Goal: Task Accomplishment & Management: Use online tool/utility

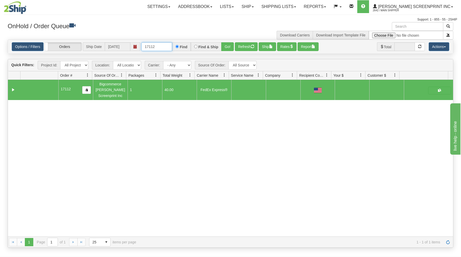
drag, startPoint x: 145, startPoint y: 47, endPoint x: 179, endPoint y: 49, distance: 34.4
click at [172, 49] on input "17112" at bounding box center [156, 46] width 31 height 9
type input "31586211"
drag, startPoint x: 228, startPoint y: 46, endPoint x: 211, endPoint y: 69, distance: 28.6
click at [228, 46] on button "Go!" at bounding box center [227, 46] width 13 height 9
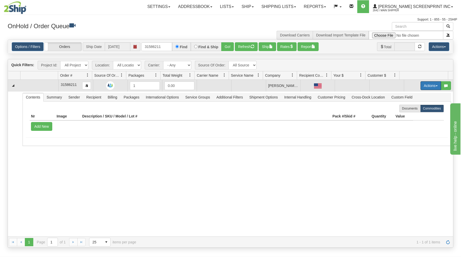
drag, startPoint x: 427, startPoint y: 84, endPoint x: 420, endPoint y: 91, distance: 10.2
click at [427, 84] on button "Actions" at bounding box center [431, 85] width 20 height 9
click at [418, 95] on link "Open" at bounding box center [420, 95] width 41 height 7
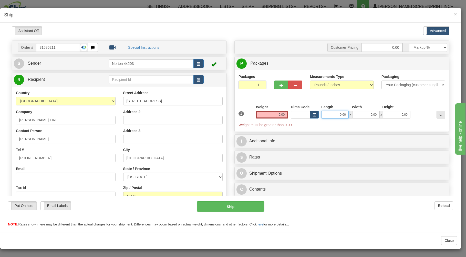
click at [327, 114] on input "0.00" at bounding box center [334, 114] width 27 height 8
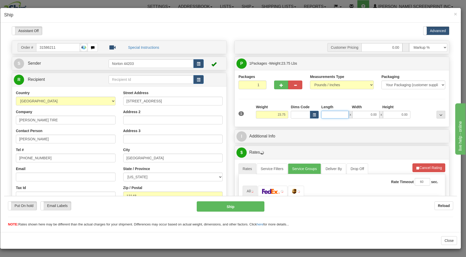
type input "23.80"
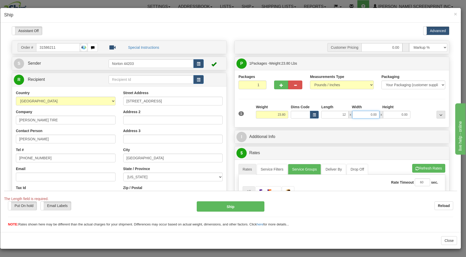
type input "12.00"
type input "1"
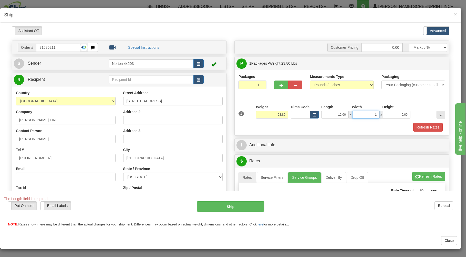
type input "23.70"
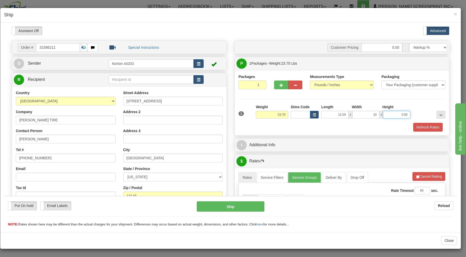
type input "10.00"
type input "23.30"
type input "8"
type input "23.70"
type input "8.00"
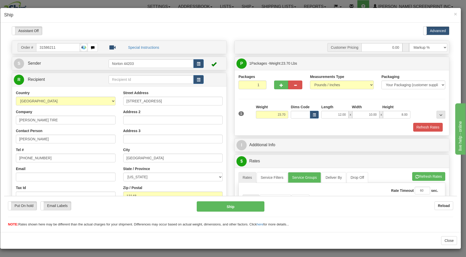
click at [302, 128] on div "Refresh Rates" at bounding box center [341, 126] width 209 height 9
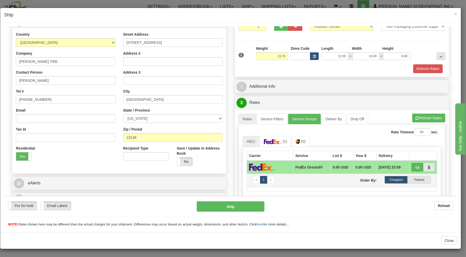
scroll to position [110, 0]
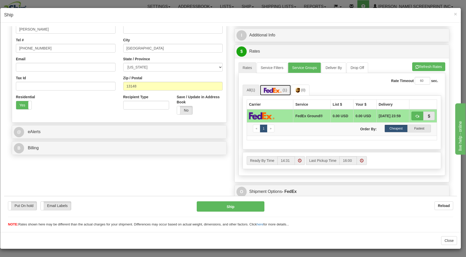
click at [269, 92] on img at bounding box center [273, 89] width 18 height 5
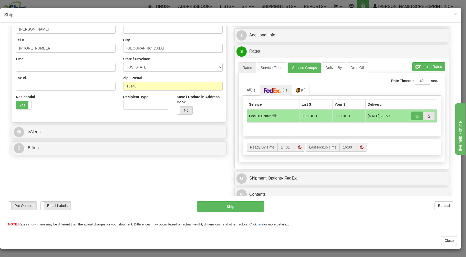
click at [160, 141] on div "Order # 31586211 S" at bounding box center [119, 44] width 223 height 226
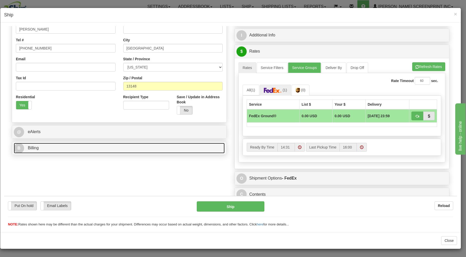
click at [157, 145] on link "B Billing" at bounding box center [119, 147] width 211 height 11
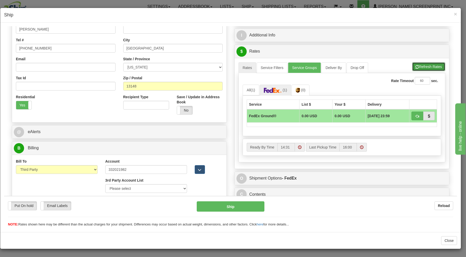
click at [424, 66] on button "Refresh Rates" at bounding box center [428, 66] width 33 height 9
click at [411, 114] on button "button" at bounding box center [417, 115] width 12 height 9
type input "92"
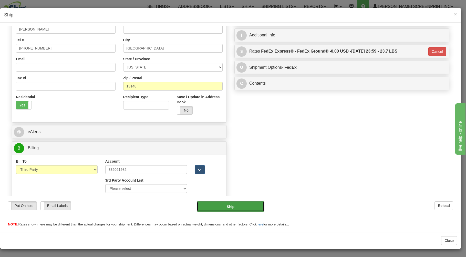
click at [240, 205] on button "Ship" at bounding box center [231, 206] width 68 height 10
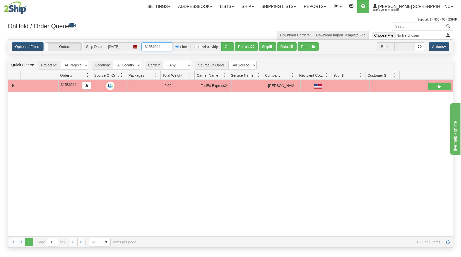
drag, startPoint x: 144, startPoint y: 46, endPoint x: 188, endPoint y: 44, distance: 44.1
click at [188, 44] on div "31586211 Find Find & Ship Go!" at bounding box center [187, 46] width 92 height 9
type input "3"
type input "31585444"
click at [226, 44] on button "Go!" at bounding box center [227, 46] width 13 height 9
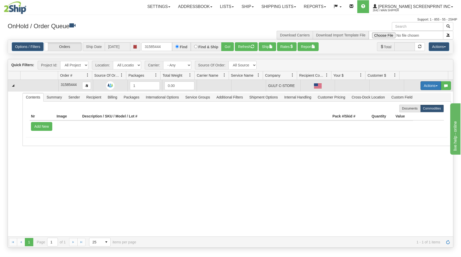
click at [433, 84] on button "Actions" at bounding box center [431, 85] width 20 height 9
click at [413, 96] on link "Open" at bounding box center [420, 95] width 41 height 7
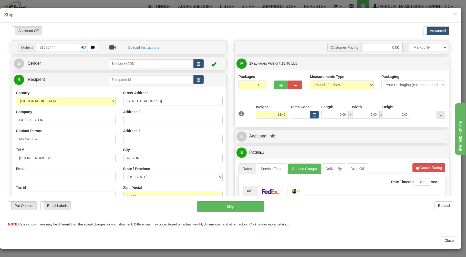
scroll to position [0, 0]
click at [336, 115] on input "0.00" at bounding box center [334, 114] width 27 height 8
type input "46.00"
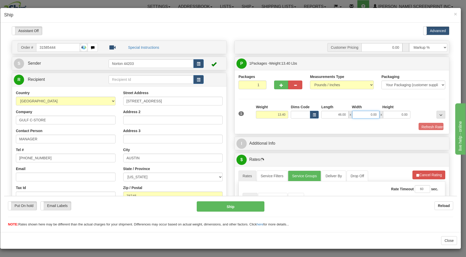
type input "1"
type input "13.45"
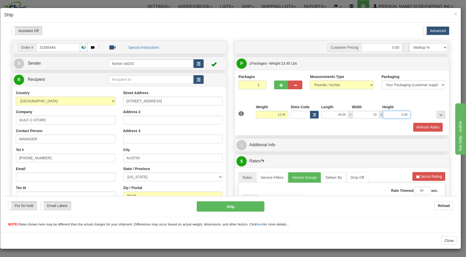
type input "10.00"
type input "10"
type input "13.50"
type input "10.00"
type input "13.45"
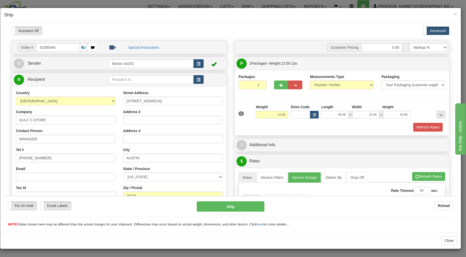
click at [326, 126] on div "Refresh Rates" at bounding box center [341, 126] width 209 height 9
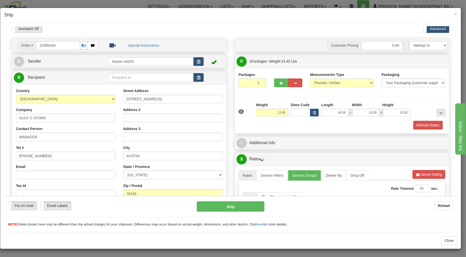
scroll to position [101, 0]
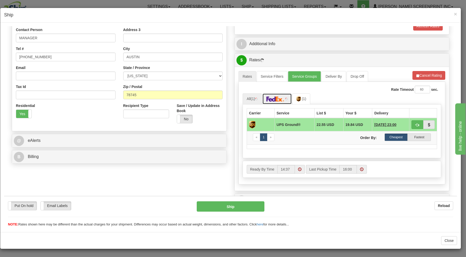
click at [266, 97] on link at bounding box center [277, 98] width 30 height 11
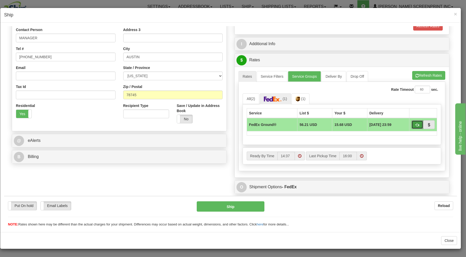
click at [411, 123] on button "button" at bounding box center [417, 124] width 12 height 9
type input "92"
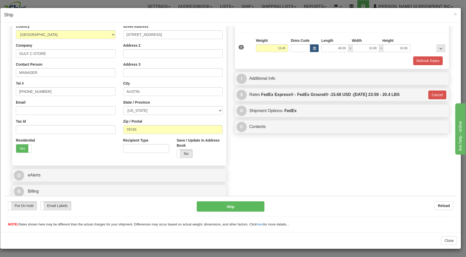
scroll to position [67, 0]
click at [238, 205] on button "Ship" at bounding box center [231, 206] width 68 height 10
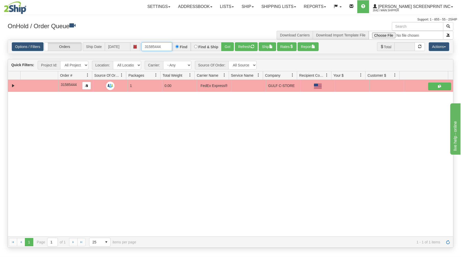
drag, startPoint x: 145, startPoint y: 47, endPoint x: 184, endPoint y: 41, distance: 39.3
click at [183, 41] on div "Options / Filters Group Shipments Orders Ship Date [DATE] 31585444 Find Find & …" at bounding box center [230, 47] width 445 height 14
type input "31585456"
click at [231, 46] on button "Go!" at bounding box center [227, 46] width 13 height 9
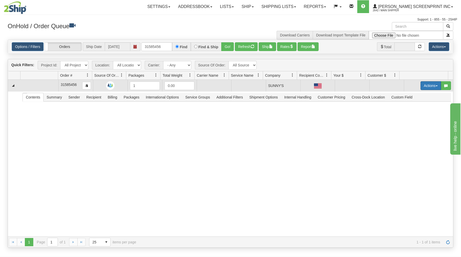
click at [429, 85] on button "Actions" at bounding box center [431, 85] width 20 height 9
click at [409, 95] on span "Open" at bounding box center [411, 95] width 12 height 4
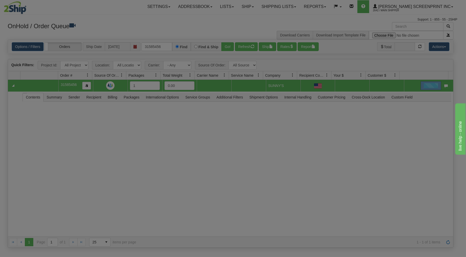
scroll to position [0, 0]
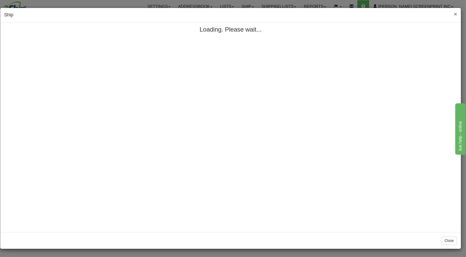
drag, startPoint x: 455, startPoint y: 12, endPoint x: 447, endPoint y: 16, distance: 9.1
click at [454, 12] on div "× Ship" at bounding box center [230, 15] width 461 height 15
click at [455, 13] on span "×" at bounding box center [455, 14] width 3 height 6
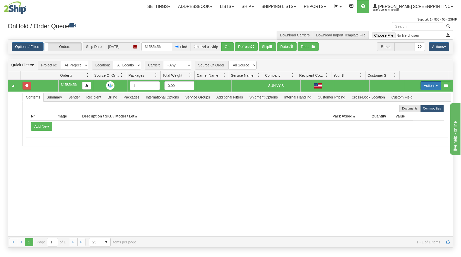
click at [423, 82] on button "Actions" at bounding box center [431, 85] width 20 height 9
click at [415, 95] on link "Open" at bounding box center [420, 95] width 41 height 7
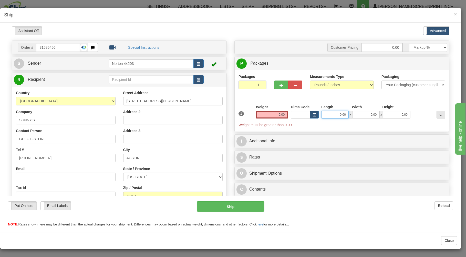
type input "7.05"
click at [330, 117] on input "0.00" at bounding box center [334, 114] width 27 height 8
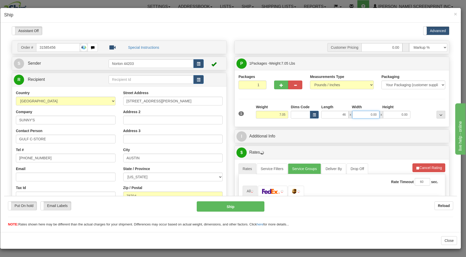
type input "46.00"
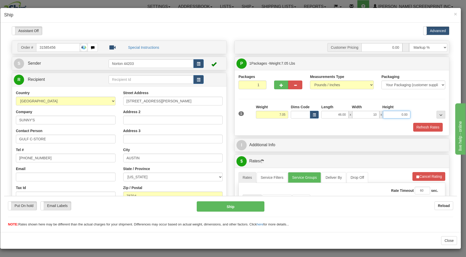
type input "10.00"
click at [318, 123] on div "Refresh Rates" at bounding box center [341, 126] width 209 height 9
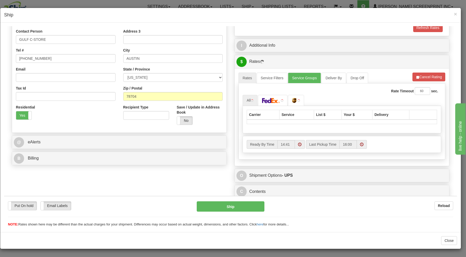
scroll to position [101, 0]
click at [280, 92] on div "Rate Timeout 60 sec." at bounding box center [342, 91] width 199 height 8
type input "7.05"
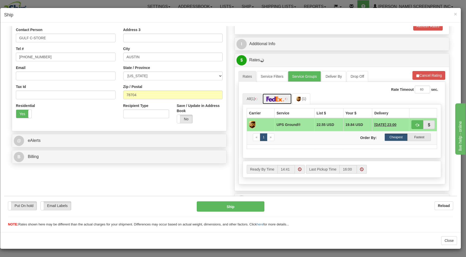
click at [279, 100] on img at bounding box center [275, 98] width 18 height 5
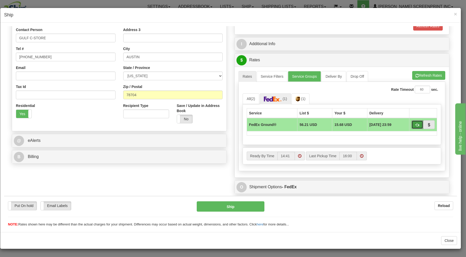
click at [411, 122] on button "button" at bounding box center [417, 124] width 12 height 9
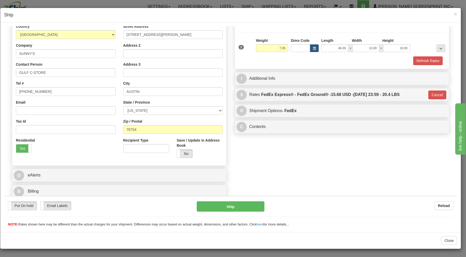
type input "92"
drag, startPoint x: 250, startPoint y: 202, endPoint x: 250, endPoint y: 192, distance: 10.5
click at [250, 196] on div "Put On hold Put On hold Email Labels Email Labels Edit Reload Ship Reload" at bounding box center [230, 210] width 453 height 31
type input "7.00"
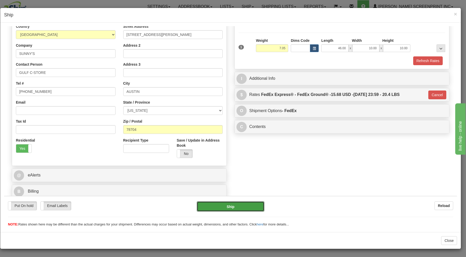
type input "92"
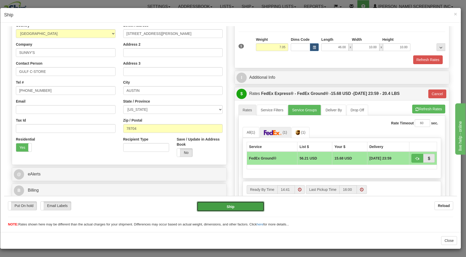
click at [234, 201] on button "Ship" at bounding box center [231, 206] width 68 height 10
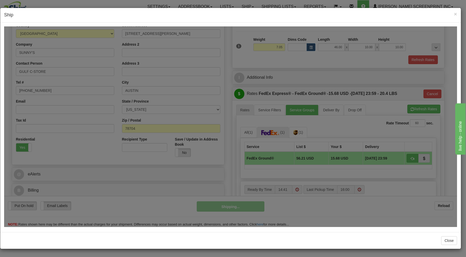
type input "7.00"
type input "92"
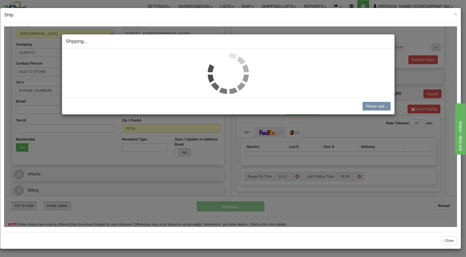
type input "7.05"
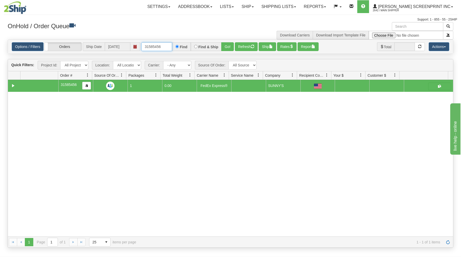
drag, startPoint x: 142, startPoint y: 46, endPoint x: 199, endPoint y: 53, distance: 56.4
click at [199, 53] on div "Options / Filters Group Shipments Orders Ship Date [DATE] 31585456 Find Find & …" at bounding box center [230, 47] width 445 height 14
type input "31585470"
click at [227, 45] on button "Go!" at bounding box center [227, 46] width 13 height 9
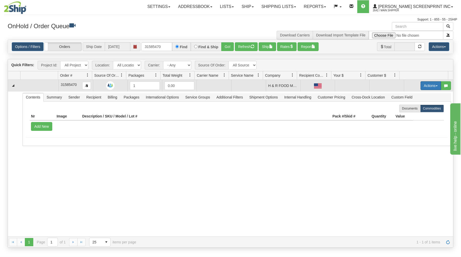
click at [426, 83] on button "Actions" at bounding box center [431, 85] width 20 height 9
click at [419, 95] on link "Open" at bounding box center [420, 95] width 41 height 7
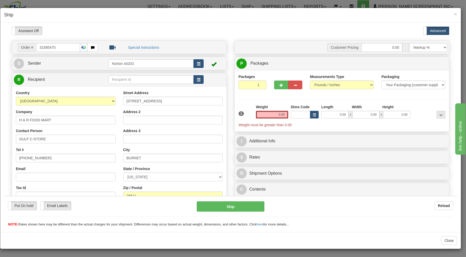
scroll to position [0, 0]
type input "9.20"
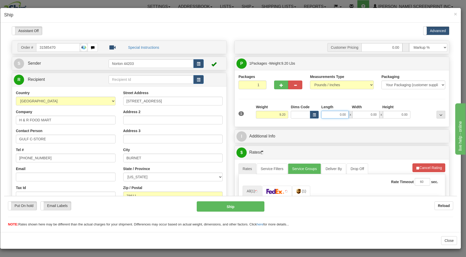
click at [330, 116] on input "0.00" at bounding box center [334, 114] width 27 height 8
type input "45.00"
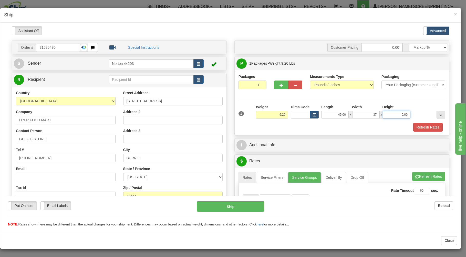
type input "37.00"
type input "2.00"
click at [321, 124] on div "Refresh Rates" at bounding box center [341, 126] width 209 height 9
click at [327, 126] on div "Refresh Rates" at bounding box center [341, 126] width 209 height 9
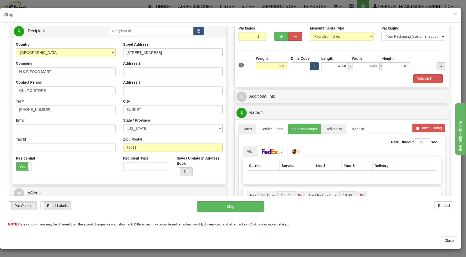
scroll to position [82, 0]
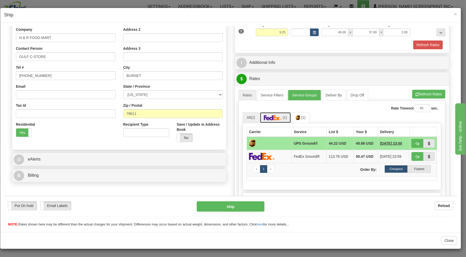
drag, startPoint x: 280, startPoint y: 119, endPoint x: 312, endPoint y: 116, distance: 32.4
click at [281, 118] on link "(1)" at bounding box center [276, 117] width 32 height 11
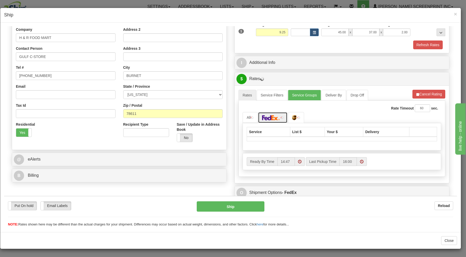
type input "9.20"
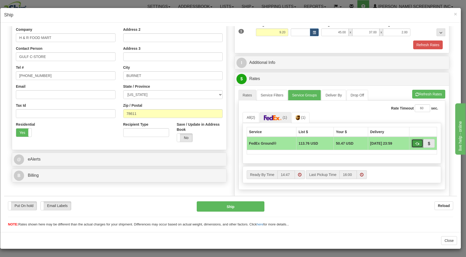
click at [411, 143] on button "button" at bounding box center [417, 143] width 12 height 9
type input "92"
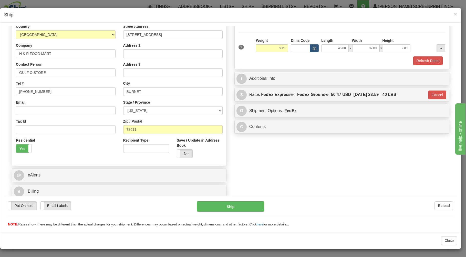
scroll to position [67, 0]
click at [253, 203] on button "Ship" at bounding box center [231, 206] width 68 height 10
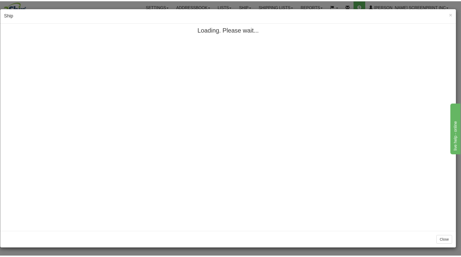
scroll to position [0, 0]
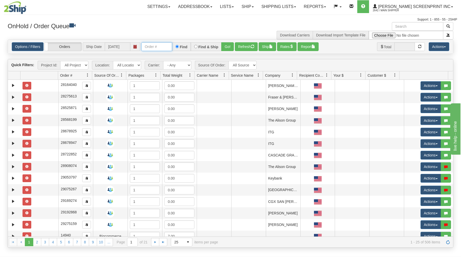
click at [150, 48] on input "text" at bounding box center [156, 46] width 31 height 9
type input "17123"
click at [229, 47] on button "Go!" at bounding box center [227, 46] width 13 height 9
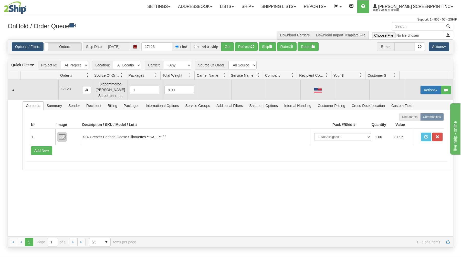
drag, startPoint x: 422, startPoint y: 90, endPoint x: 418, endPoint y: 95, distance: 6.7
click at [422, 91] on button "Actions" at bounding box center [431, 90] width 20 height 9
click at [400, 101] on link "Open" at bounding box center [420, 99] width 41 height 7
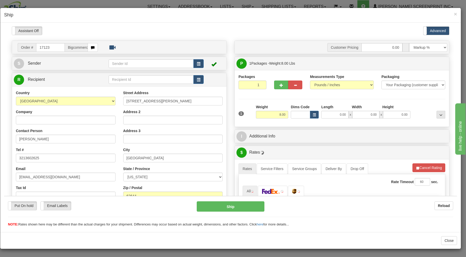
type input "5.95"
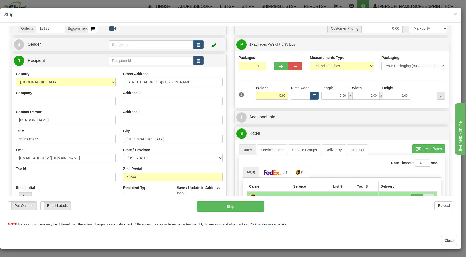
scroll to position [27, 0]
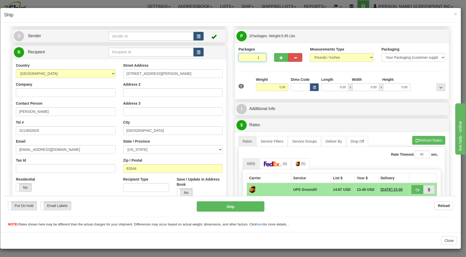
drag, startPoint x: 248, startPoint y: 56, endPoint x: 247, endPoint y: 64, distance: 7.6
click at [248, 58] on input "1" at bounding box center [252, 57] width 28 height 9
click at [276, 87] on input "5.95" at bounding box center [272, 87] width 32 height 8
click at [325, 88] on input "0.00" at bounding box center [334, 87] width 27 height 8
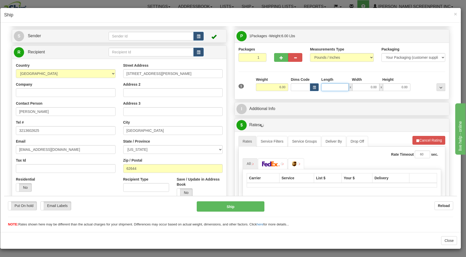
type input "6.05"
type input "29"
type input "5.95"
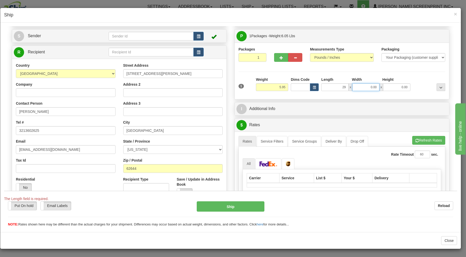
type input "29.00"
click at [352, 88] on input "0.00" at bounding box center [365, 87] width 27 height 8
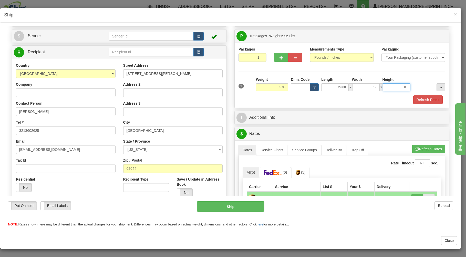
type input "17.00"
click at [395, 86] on input "0.00" at bounding box center [396, 87] width 27 height 8
type input "4.00"
click at [417, 100] on button "Refresh Rates" at bounding box center [427, 99] width 29 height 9
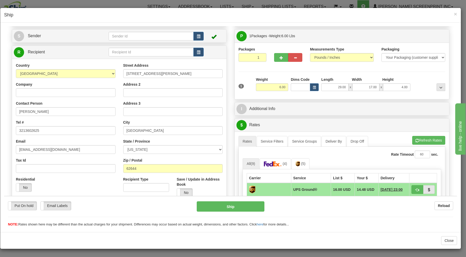
type input "0.00"
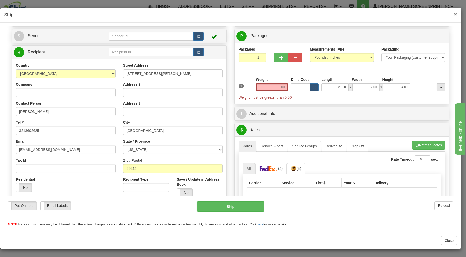
click at [455, 14] on span "×" at bounding box center [455, 14] width 3 height 6
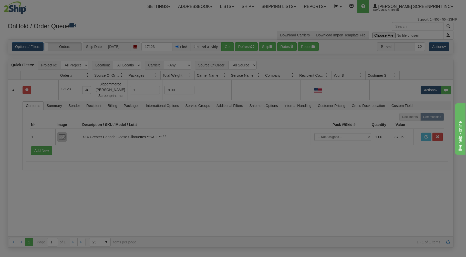
scroll to position [0, 0]
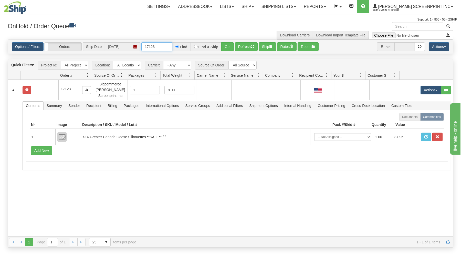
click at [159, 47] on input "17123" at bounding box center [156, 46] width 31 height 9
type input "1"
click at [120, 35] on div "OnHold / Order Queue Download Carriers Download Import Template File" at bounding box center [230, 30] width 453 height 17
click at [157, 48] on input "text" at bounding box center [156, 46] width 31 height 9
type input "17122"
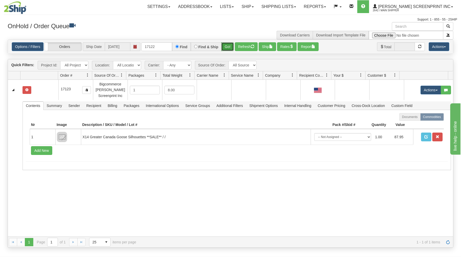
click at [228, 44] on button "Go!" at bounding box center [227, 46] width 13 height 9
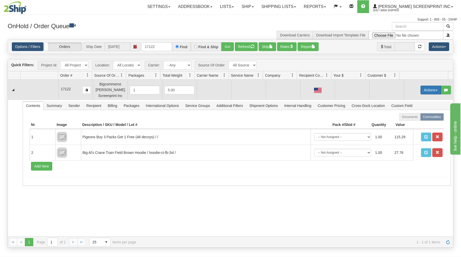
click at [423, 87] on button "Actions" at bounding box center [431, 90] width 20 height 9
click at [418, 98] on link "Open" at bounding box center [420, 99] width 41 height 7
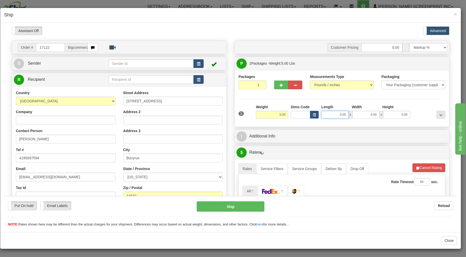
click at [333, 116] on input "0.00" at bounding box center [334, 114] width 27 height 8
type input "10.95"
type input "29.00"
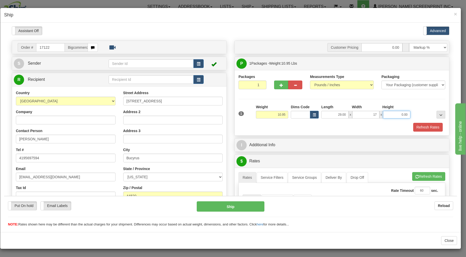
type input "17.00"
type input "11.10"
drag, startPoint x: 327, startPoint y: 113, endPoint x: 356, endPoint y: 106, distance: 29.9
click at [348, 110] on input "29.00" at bounding box center [334, 114] width 27 height 8
type input "26.00"
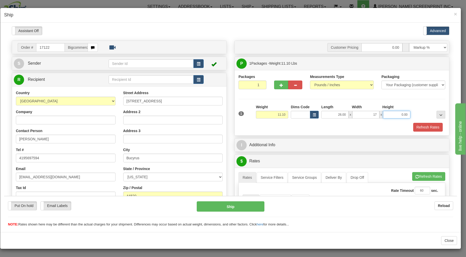
type input "17.00"
type input "10.95"
type input "6.00"
drag, startPoint x: 337, startPoint y: 128, endPoint x: 341, endPoint y: 126, distance: 4.9
click at [341, 127] on div "Refresh Rates" at bounding box center [341, 126] width 209 height 9
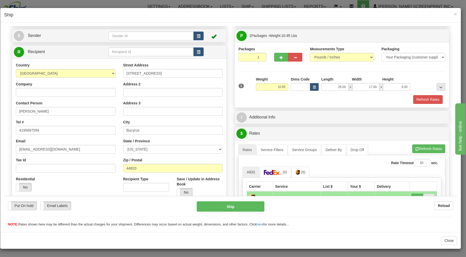
scroll to position [110, 0]
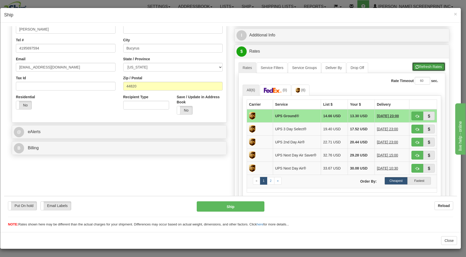
click at [415, 68] on button "Refresh Rates" at bounding box center [428, 66] width 33 height 9
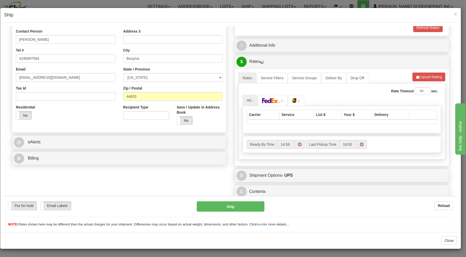
scroll to position [101, 0]
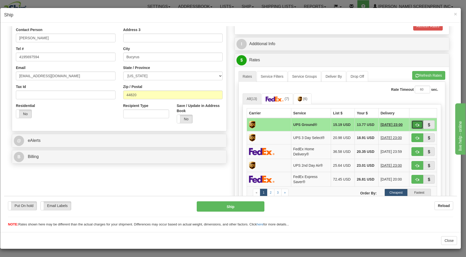
click at [411, 122] on button "button" at bounding box center [417, 124] width 12 height 9
type input "03"
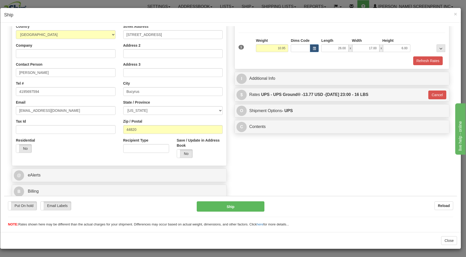
scroll to position [67, 0]
click at [242, 203] on button "Ship" at bounding box center [231, 206] width 68 height 10
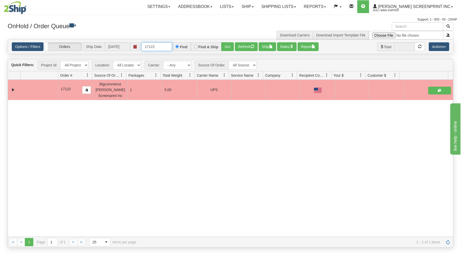
drag, startPoint x: 142, startPoint y: 47, endPoint x: 170, endPoint y: 47, distance: 28.2
click at [167, 46] on input "17122" at bounding box center [156, 46] width 31 height 9
type input "17124"
click at [228, 45] on button "Go!" at bounding box center [227, 46] width 13 height 9
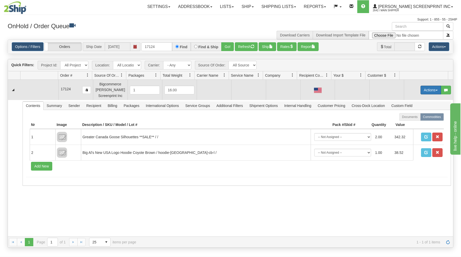
click at [428, 89] on button "Actions" at bounding box center [431, 90] width 20 height 9
click at [418, 100] on link "Open" at bounding box center [420, 99] width 41 height 7
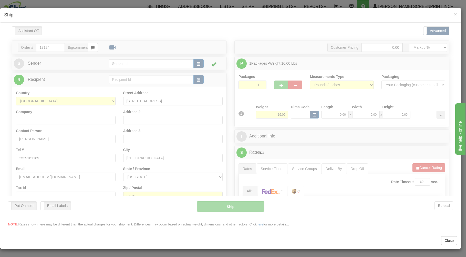
scroll to position [0, 0]
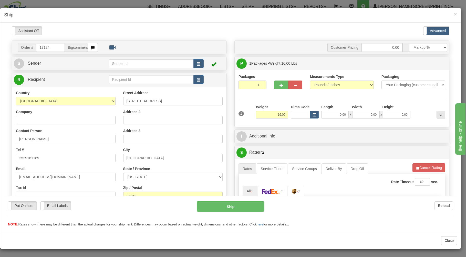
type input "14.05"
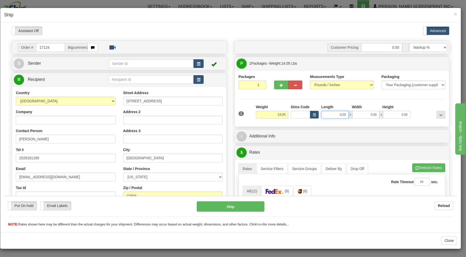
drag, startPoint x: 332, startPoint y: 116, endPoint x: 332, endPoint y: 110, distance: 5.6
click at [333, 115] on input "0.00" at bounding box center [334, 114] width 27 height 8
type input "29.00"
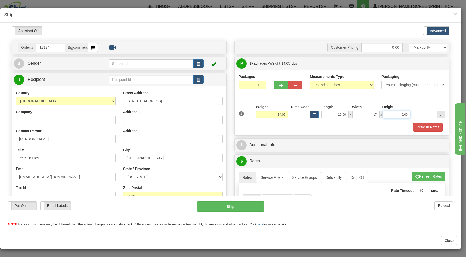
type input "17.00"
type input "14.05"
type input "9.00"
click at [318, 126] on div "Refresh Rates" at bounding box center [341, 126] width 209 height 9
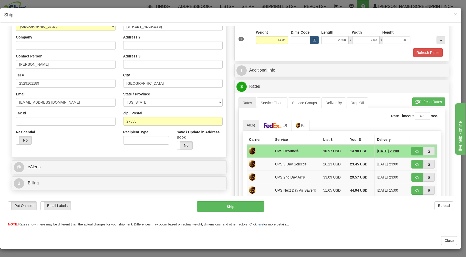
scroll to position [82, 0]
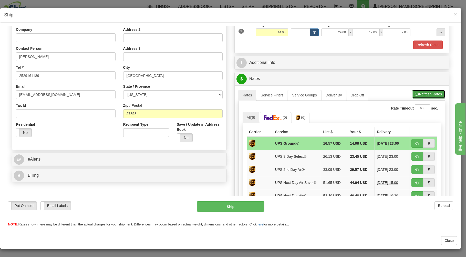
click at [417, 93] on button "Refresh Rates" at bounding box center [428, 93] width 33 height 9
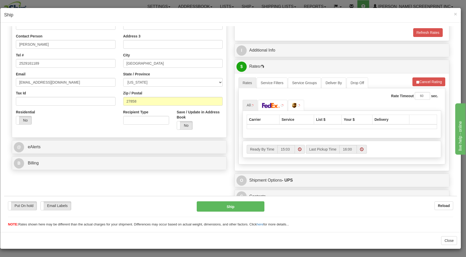
scroll to position [101, 0]
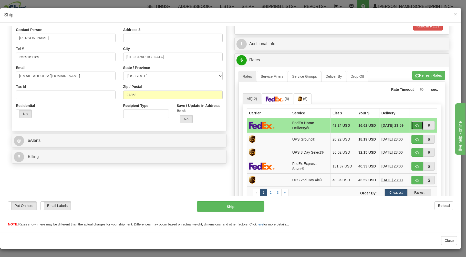
click at [415, 125] on button "button" at bounding box center [417, 125] width 12 height 9
type input "90"
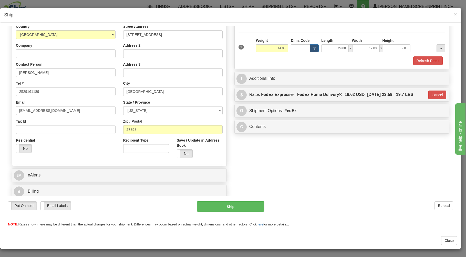
scroll to position [67, 0]
click at [251, 205] on button "Ship" at bounding box center [231, 206] width 68 height 10
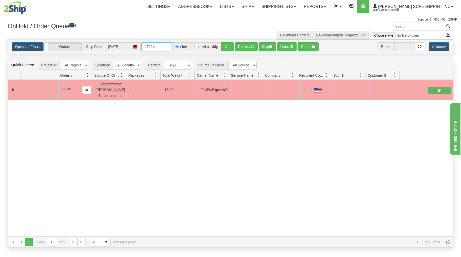
drag, startPoint x: 144, startPoint y: 45, endPoint x: 186, endPoint y: 34, distance: 44.1
click at [185, 35] on div "× Get OnHold Shipments fields - load dt: 272 Get OnHold Shipments fields - tran…" at bounding box center [230, 134] width 453 height 225
type input "17120"
click at [226, 47] on button "Go!" at bounding box center [227, 46] width 13 height 9
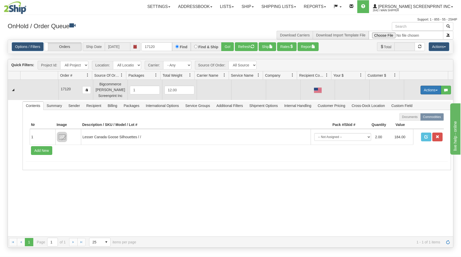
click at [421, 90] on button "Actions" at bounding box center [431, 90] width 20 height 9
click at [409, 101] on span "Open" at bounding box center [411, 100] width 12 height 4
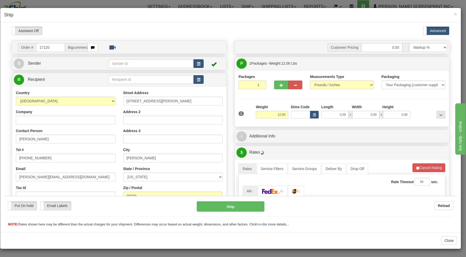
scroll to position [0, 0]
type input "9.45"
click at [326, 115] on input "0.00" at bounding box center [334, 114] width 27 height 8
type input "26.00"
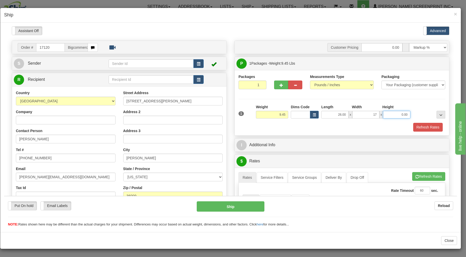
type input "17.00"
type input "7"
type input "9.45"
type input "7.00"
click at [340, 125] on div "Refresh Rates" at bounding box center [341, 126] width 209 height 9
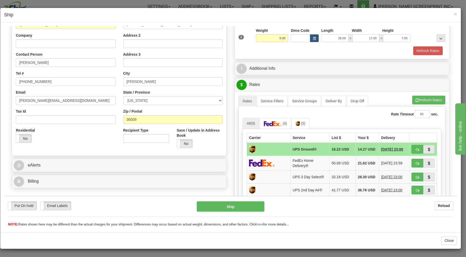
scroll to position [82, 0]
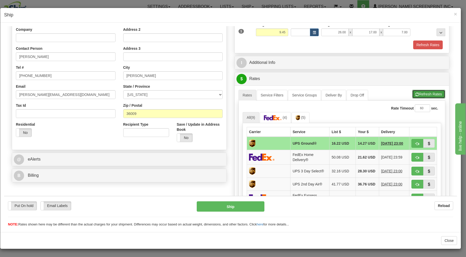
click at [416, 92] on button "Refresh Rates" at bounding box center [428, 93] width 33 height 9
click at [415, 142] on span "button" at bounding box center [417, 143] width 4 height 3
type input "03"
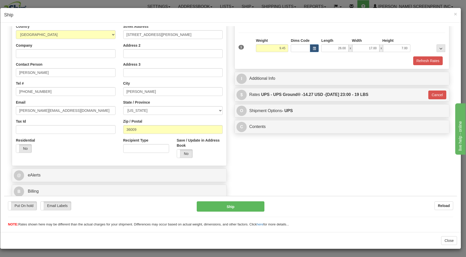
scroll to position [67, 0]
click at [251, 206] on button "Ship" at bounding box center [231, 206] width 68 height 10
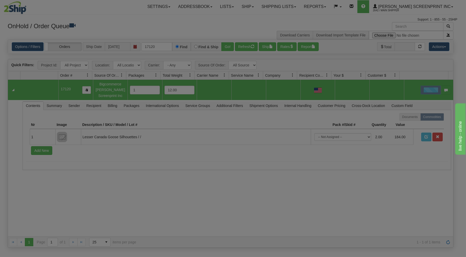
scroll to position [0, 0]
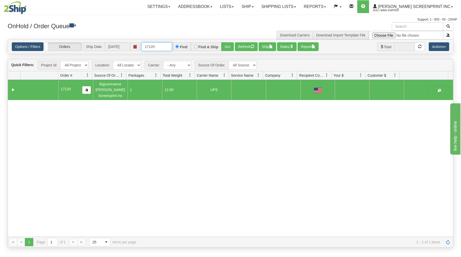
drag, startPoint x: 142, startPoint y: 47, endPoint x: 179, endPoint y: 42, distance: 37.5
click at [179, 42] on div "Options / Filters Group Shipments Orders Ship Date 09/08/2025 17120 Find Find &…" at bounding box center [230, 47] width 445 height 14
type input "31588282"
click at [224, 44] on button "Go!" at bounding box center [227, 46] width 13 height 9
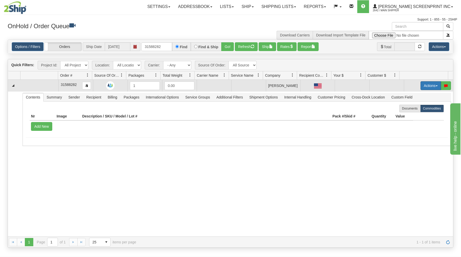
click at [422, 84] on button "Actions" at bounding box center [431, 85] width 20 height 9
click at [413, 96] on link "Open" at bounding box center [420, 95] width 41 height 7
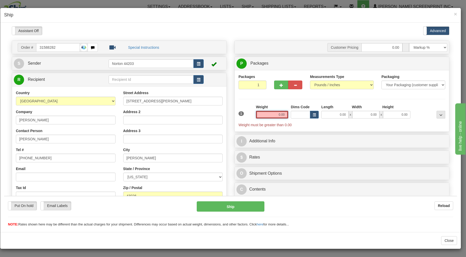
drag, startPoint x: 261, startPoint y: 115, endPoint x: 299, endPoint y: 115, distance: 38.9
click at [288, 115] on input "0.00" at bounding box center [272, 114] width 32 height 8
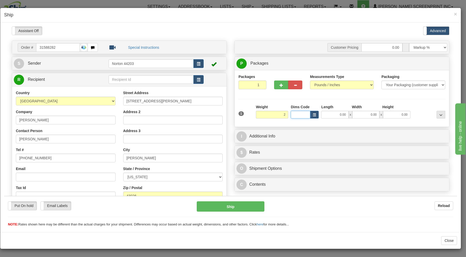
type input "2.00"
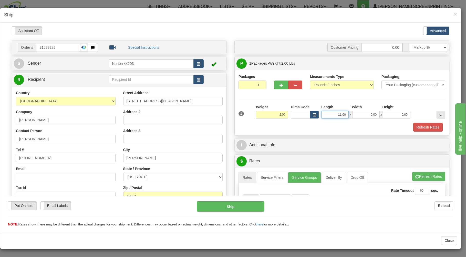
drag, startPoint x: 341, startPoint y: 114, endPoint x: 391, endPoint y: 107, distance: 50.7
click at [348, 110] on input "11.00" at bounding box center [334, 114] width 27 height 8
type input "15.00"
type input "11.00"
type input "1.00"
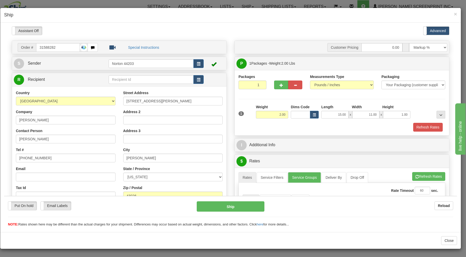
click at [384, 131] on div "Refresh Rates" at bounding box center [341, 126] width 209 height 9
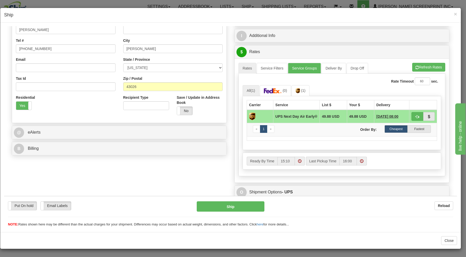
scroll to position [129, 0]
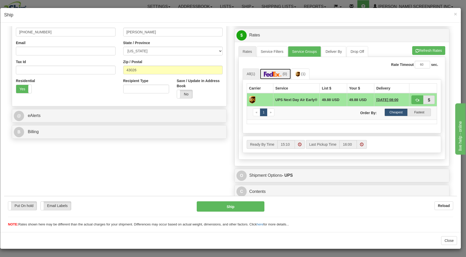
click at [270, 71] on img at bounding box center [273, 73] width 18 height 5
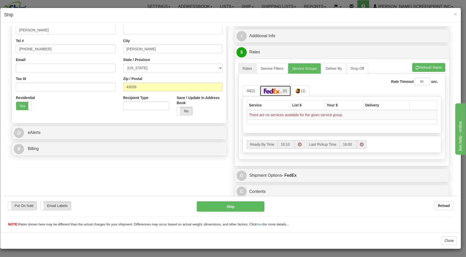
scroll to position [111, 0]
click at [300, 63] on link "Service Groups" at bounding box center [304, 68] width 33 height 11
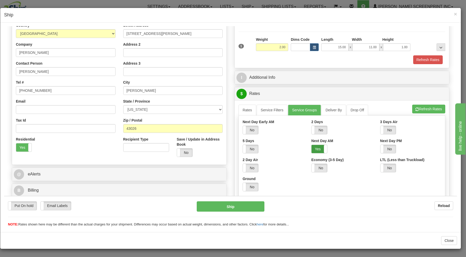
drag, startPoint x: 313, startPoint y: 152, endPoint x: 309, endPoint y: 148, distance: 5.6
click at [312, 151] on label "Yes" at bounding box center [318, 148] width 15 height 8
click at [244, 109] on link "Rates" at bounding box center [247, 109] width 18 height 11
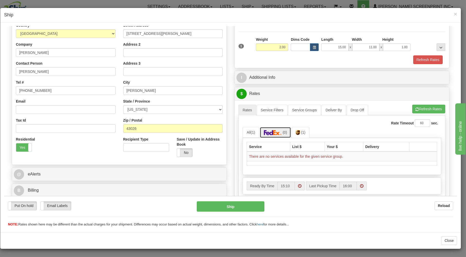
drag, startPoint x: 273, startPoint y: 132, endPoint x: 299, endPoint y: 128, distance: 27.2
click at [275, 132] on img at bounding box center [273, 132] width 18 height 5
click at [423, 106] on button "Refresh Rates" at bounding box center [428, 108] width 33 height 9
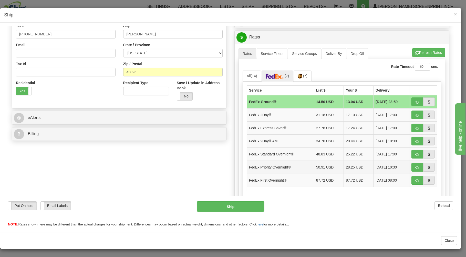
scroll to position [156, 0]
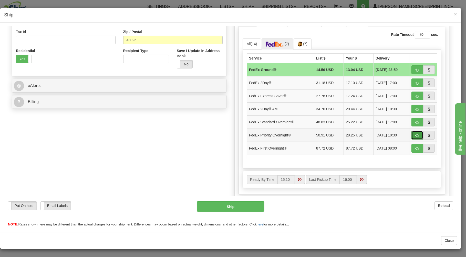
drag, startPoint x: 409, startPoint y: 135, endPoint x: 407, endPoint y: 134, distance: 2.7
click at [411, 135] on button "button" at bounding box center [417, 134] width 12 height 9
type input "01"
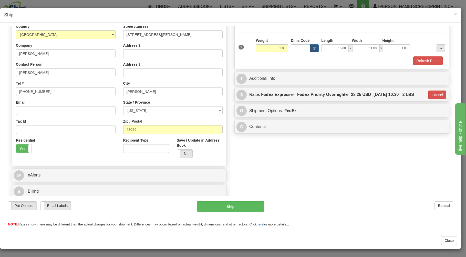
scroll to position [67, 0]
click at [213, 206] on button "Ship" at bounding box center [231, 206] width 68 height 10
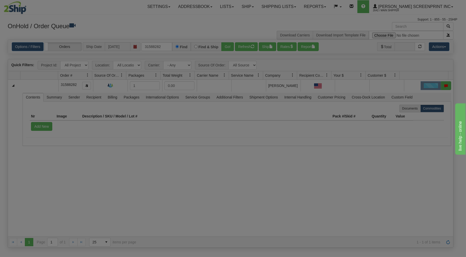
scroll to position [0, 0]
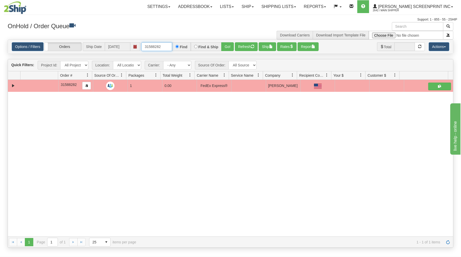
drag, startPoint x: 144, startPoint y: 47, endPoint x: 171, endPoint y: 44, distance: 26.3
click at [171, 44] on input "31588282" at bounding box center [156, 46] width 31 height 9
type input "17117"
click at [231, 45] on button "Go!" at bounding box center [227, 46] width 13 height 9
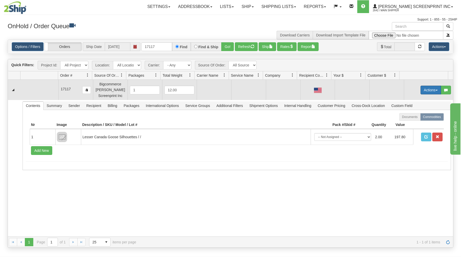
click at [428, 87] on button "Actions" at bounding box center [431, 90] width 20 height 9
click at [406, 99] on span "Open" at bounding box center [411, 100] width 12 height 4
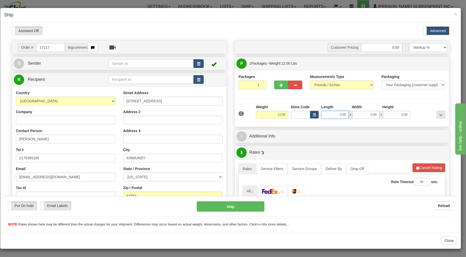
click at [330, 115] on input "0.00" at bounding box center [334, 114] width 27 height 8
type input "9.45"
type input "2"
type input "9.40"
type input "26.00"
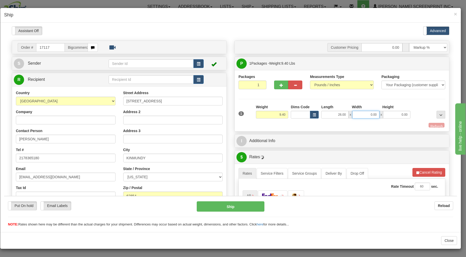
type input "1"
type input "9.45"
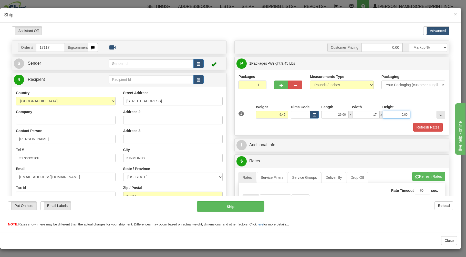
type input "17.00"
type input "7"
type input "9.45"
type input "7.00"
click at [351, 125] on div "Refresh Rates" at bounding box center [341, 126] width 209 height 9
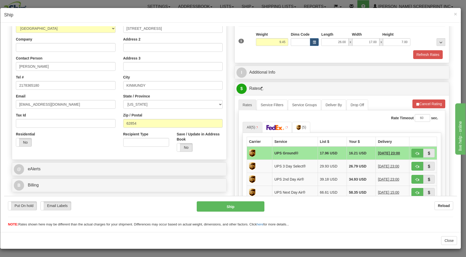
scroll to position [82, 0]
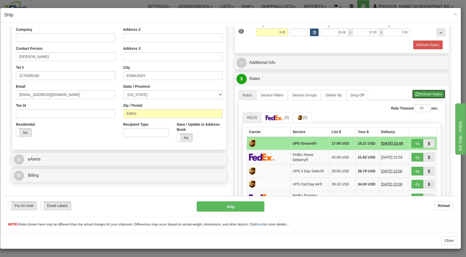
drag, startPoint x: 422, startPoint y: 93, endPoint x: 361, endPoint y: 126, distance: 68.9
click at [420, 93] on button "Refresh Rates" at bounding box center [428, 93] width 33 height 9
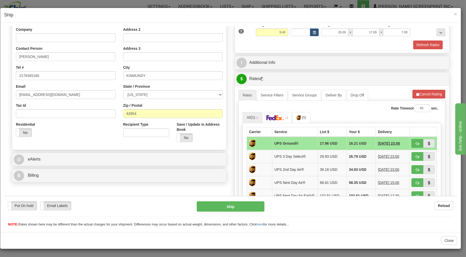
type input "9.45"
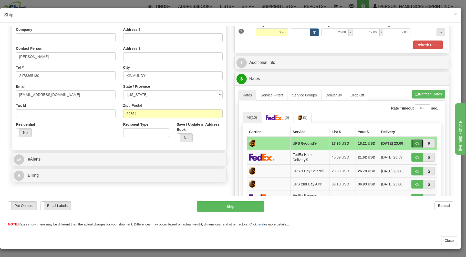
click at [411, 142] on button "button" at bounding box center [417, 143] width 12 height 9
type input "03"
type input "9.40"
type input "03"
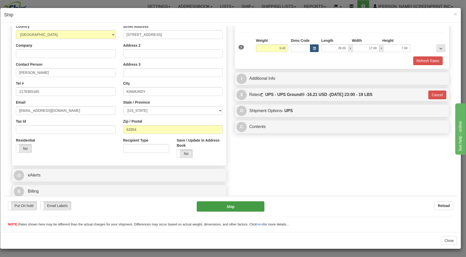
scroll to position [67, 0]
click at [214, 205] on button "Ship" at bounding box center [231, 206] width 68 height 10
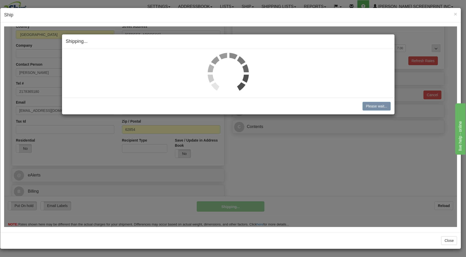
type input "9.40"
type input "03"
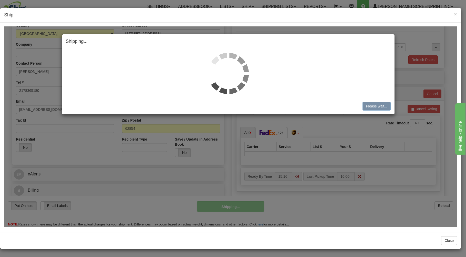
type input "9.45"
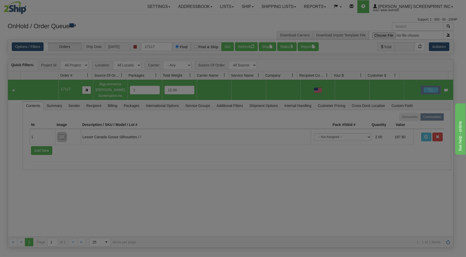
scroll to position [0, 0]
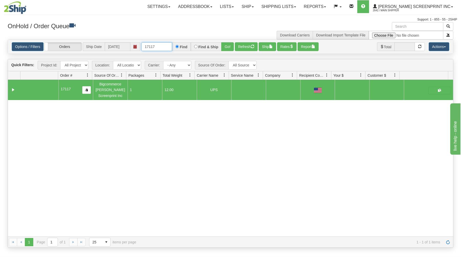
drag, startPoint x: 145, startPoint y: 47, endPoint x: 192, endPoint y: 47, distance: 47.4
click at [192, 47] on div "17117 Find Find & Ship Go!" at bounding box center [187, 46] width 92 height 9
type input "31588321"
click at [227, 47] on button "Go!" at bounding box center [227, 46] width 13 height 9
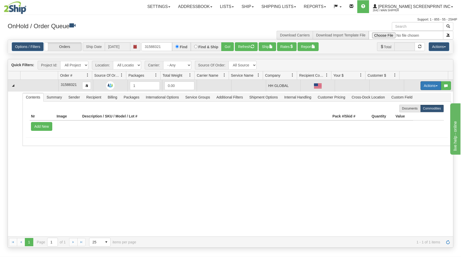
click at [421, 83] on button "Actions" at bounding box center [431, 85] width 20 height 9
click at [413, 95] on link "Open" at bounding box center [420, 95] width 41 height 7
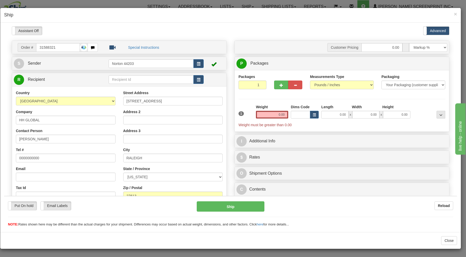
type input "4.45"
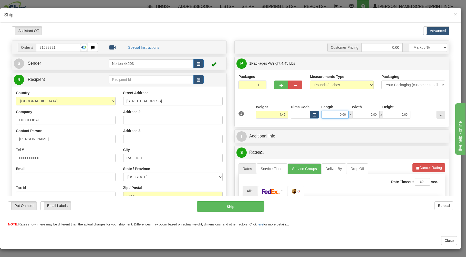
drag, startPoint x: 319, startPoint y: 114, endPoint x: 299, endPoint y: 99, distance: 24.6
click at [321, 114] on input "0.00" at bounding box center [334, 114] width 27 height 8
type input "4.55"
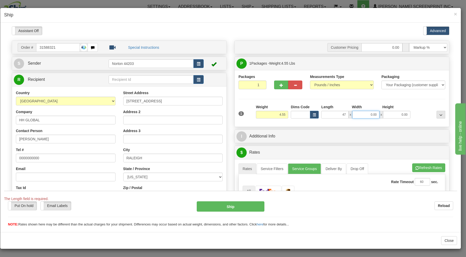
type input "47.00"
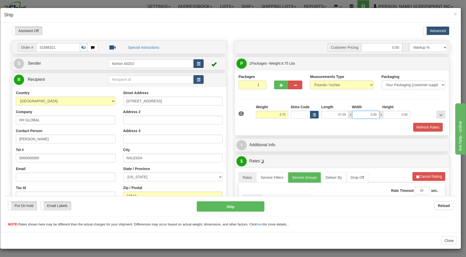
type input "4.75"
type input "33"
type input "4.45"
type input "33.00"
type input "1.00"
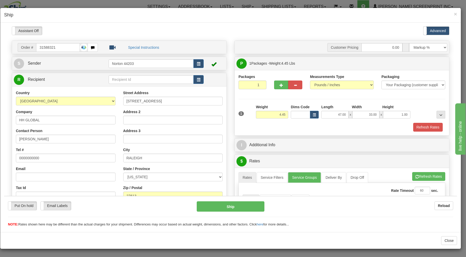
click at [258, 125] on div "Refresh Rates" at bounding box center [341, 126] width 209 height 9
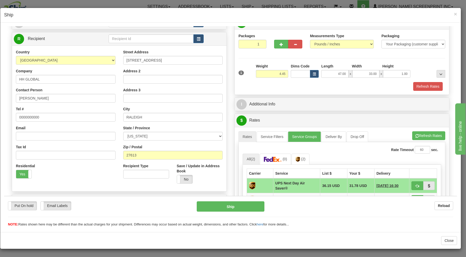
scroll to position [82, 0]
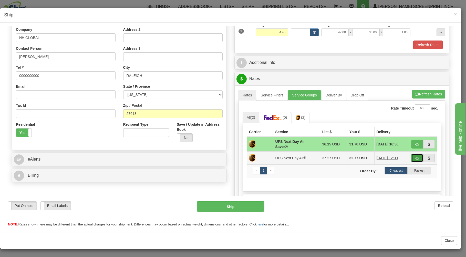
click at [411, 156] on button "button" at bounding box center [417, 157] width 12 height 9
type input "01"
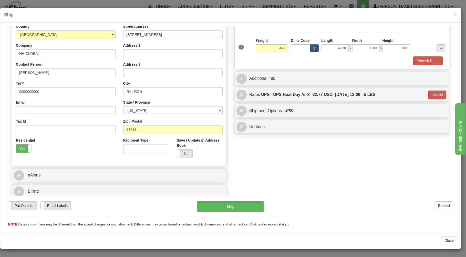
scroll to position [67, 0]
click at [241, 203] on button "Ship" at bounding box center [231, 206] width 68 height 10
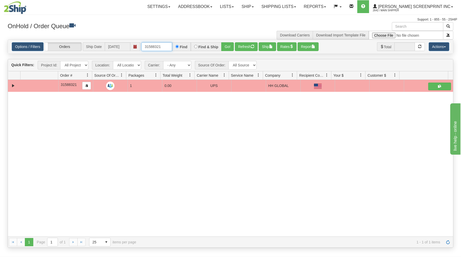
drag, startPoint x: 144, startPoint y: 48, endPoint x: 177, endPoint y: 37, distance: 34.4
click at [177, 37] on div "× Get OnHold Shipments fields - load dt: 262 Get OnHold Shipments fields - tran…" at bounding box center [230, 134] width 453 height 225
type input "17116"
click at [227, 46] on button "Go!" at bounding box center [227, 46] width 13 height 9
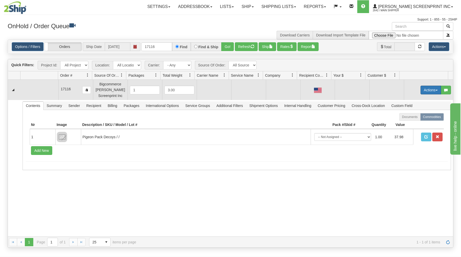
click at [430, 89] on button "Actions" at bounding box center [431, 90] width 20 height 9
click at [412, 99] on link "Open" at bounding box center [420, 99] width 41 height 7
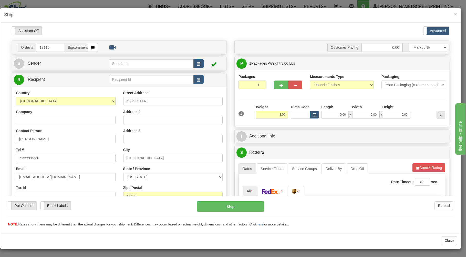
scroll to position [0, 0]
type input "2.55"
click at [324, 115] on input "0.00" at bounding box center [334, 114] width 27 height 8
type input "17.00"
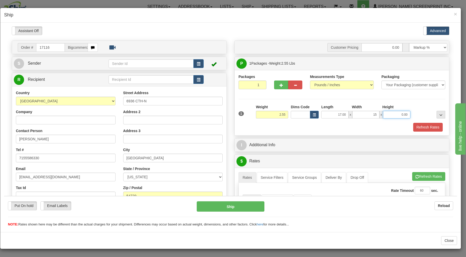
type input "15.00"
type input "3.00"
type input "2.55"
click at [309, 126] on div "Refresh Rates" at bounding box center [341, 126] width 209 height 9
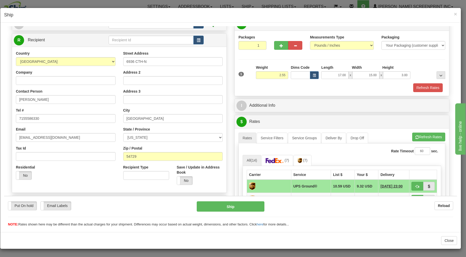
scroll to position [110, 0]
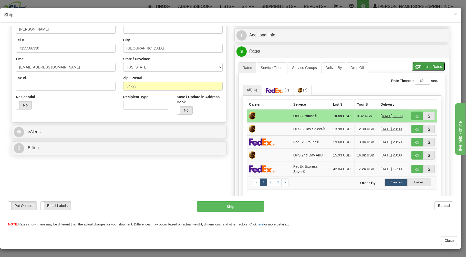
click at [417, 66] on button "Refresh Rates" at bounding box center [428, 66] width 33 height 9
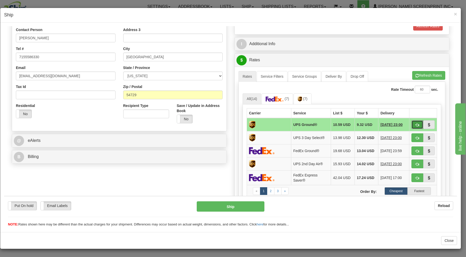
click at [411, 122] on button "button" at bounding box center [417, 124] width 12 height 9
type input "03"
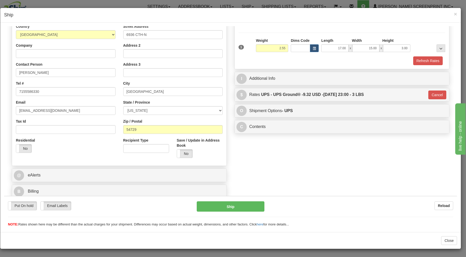
scroll to position [67, 0]
click at [252, 205] on button "Ship" at bounding box center [231, 206] width 68 height 10
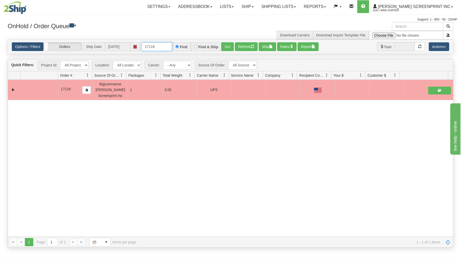
drag, startPoint x: 144, startPoint y: 46, endPoint x: 201, endPoint y: 37, distance: 57.9
click at [201, 37] on div "× Get OnHold Shipments fields - load dt: 14660 Get OnHold Shipments fields - tr…" at bounding box center [230, 134] width 453 height 225
type input "17125"
click at [231, 45] on button "Go!" at bounding box center [227, 46] width 13 height 9
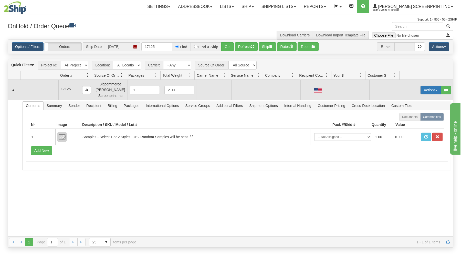
click at [423, 88] on button "Actions" at bounding box center [431, 90] width 20 height 9
click at [409, 100] on span "Open" at bounding box center [411, 100] width 12 height 4
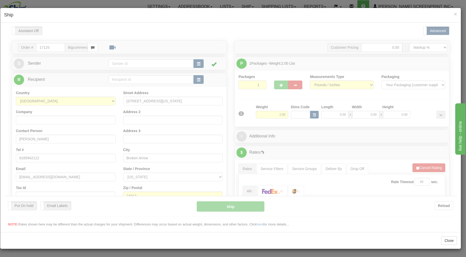
scroll to position [0, 0]
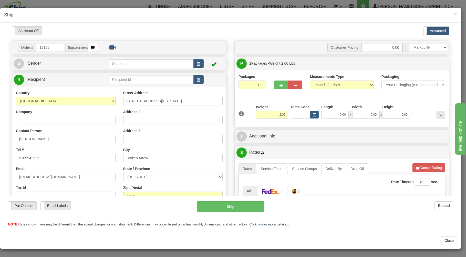
type input "1.60"
click at [327, 116] on input "0.00" at bounding box center [334, 114] width 27 height 8
type input "2.25"
type input "3"
type input "2.20"
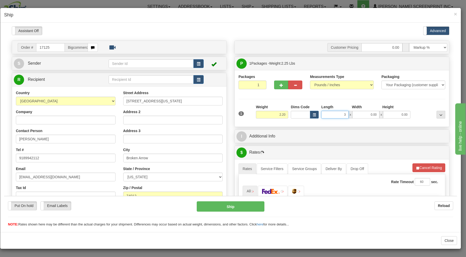
type input "30"
type input "2.00"
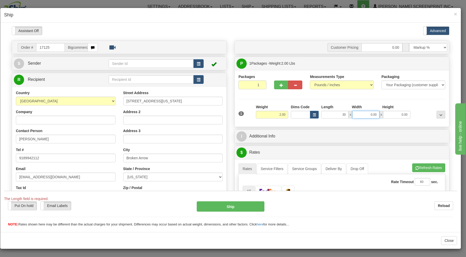
type input "30.00"
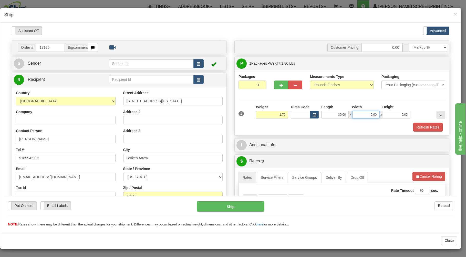
type input "1.80"
type input "19.00"
type input "1.00"
type input "1.55"
click at [314, 127] on div "Refresh Rates" at bounding box center [341, 126] width 209 height 9
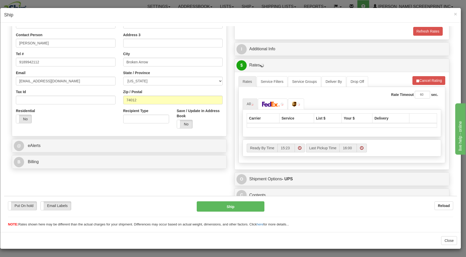
scroll to position [101, 0]
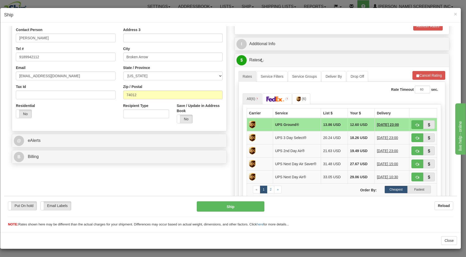
type input "1.55"
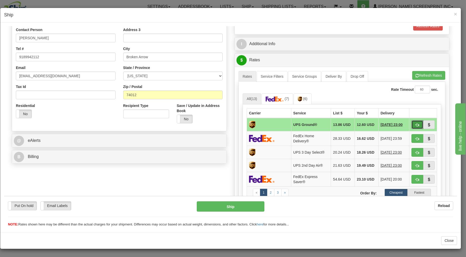
click at [415, 123] on span "button" at bounding box center [417, 124] width 4 height 3
type input "03"
type input "1.60"
type input "03"
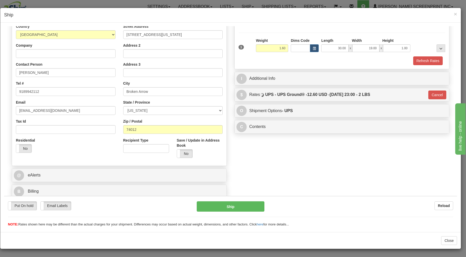
scroll to position [67, 0]
click at [246, 204] on button "Ship" at bounding box center [231, 206] width 68 height 10
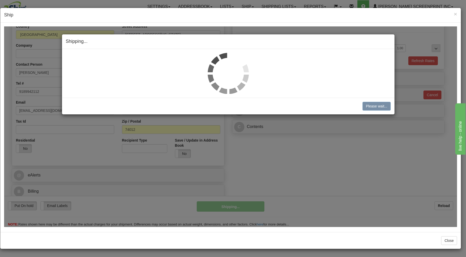
type input "1.60"
type input "03"
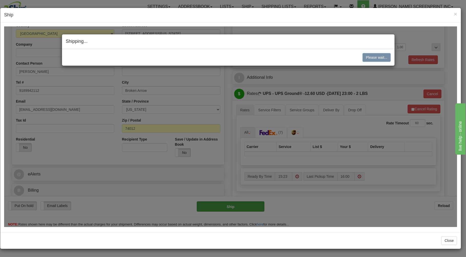
type input "1.55"
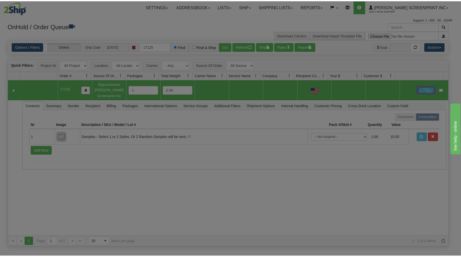
scroll to position [0, 0]
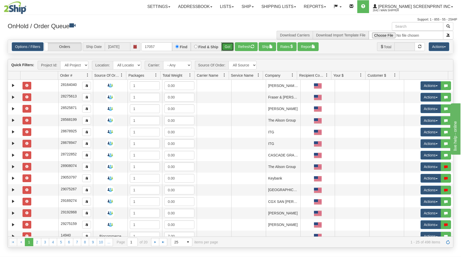
click at [228, 46] on button "Go!" at bounding box center [227, 46] width 13 height 9
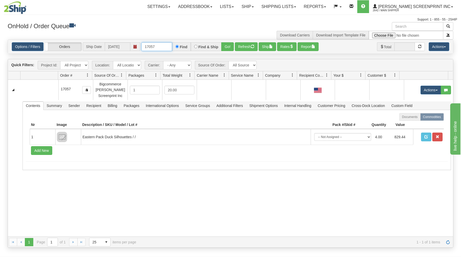
drag, startPoint x: 145, startPoint y: 47, endPoint x: 184, endPoint y: 49, distance: 38.7
click at [172, 49] on input "17057" at bounding box center [156, 46] width 31 height 9
click at [226, 44] on button "Go!" at bounding box center [227, 46] width 13 height 9
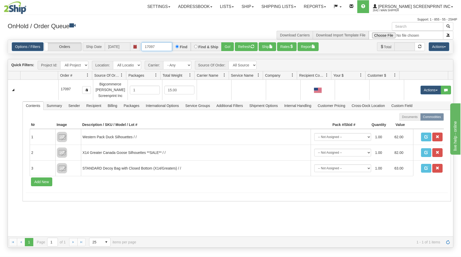
click at [155, 46] on input "17097" at bounding box center [156, 46] width 31 height 9
click at [226, 44] on button "Go!" at bounding box center [227, 46] width 13 height 9
click at [154, 45] on input "17111" at bounding box center [156, 46] width 31 height 9
type input "17115"
click at [225, 44] on button "Go!" at bounding box center [227, 46] width 13 height 9
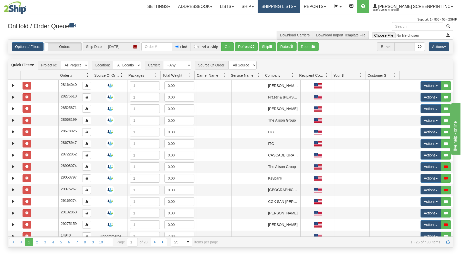
click at [292, 7] on link "Shipping lists" at bounding box center [279, 6] width 42 height 13
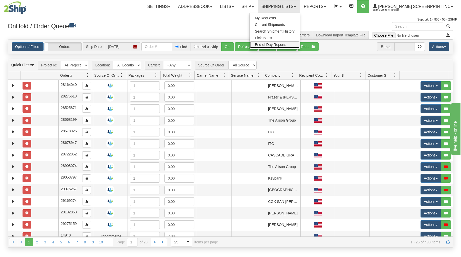
drag, startPoint x: 280, startPoint y: 42, endPoint x: 227, endPoint y: 76, distance: 62.7
click at [280, 43] on link "End of Day Reports" at bounding box center [275, 44] width 50 height 7
